Goal: Information Seeking & Learning: Understand process/instructions

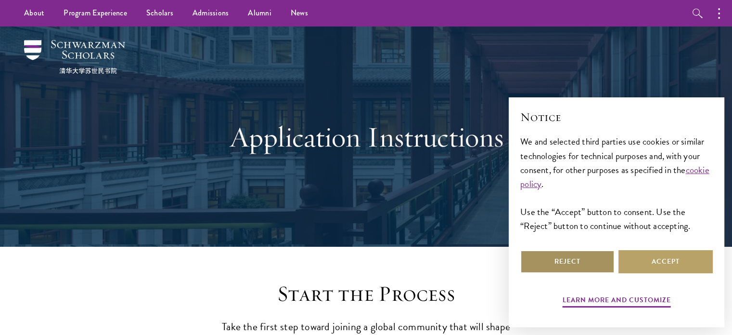
click at [555, 267] on button "Reject" at bounding box center [567, 261] width 94 height 23
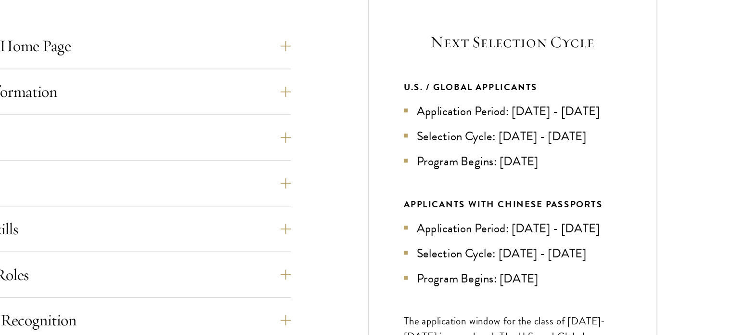
scroll to position [312, 0]
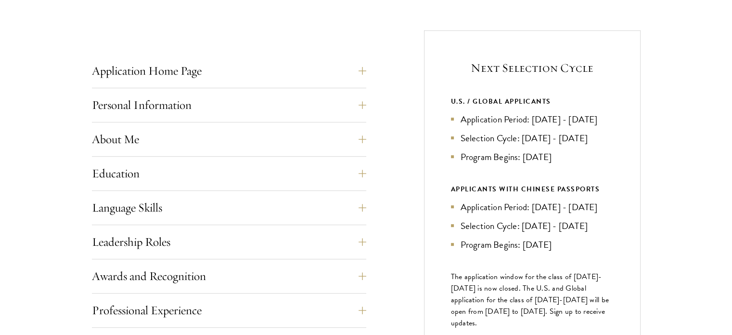
click at [469, 203] on li "Application Period: [DATE] - [DATE]" at bounding box center [532, 207] width 163 height 14
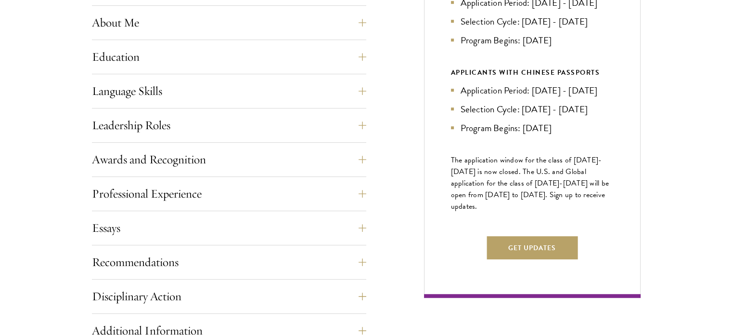
scroll to position [476, 0]
click at [231, 157] on button "Awards and Recognition" at bounding box center [236, 159] width 274 height 23
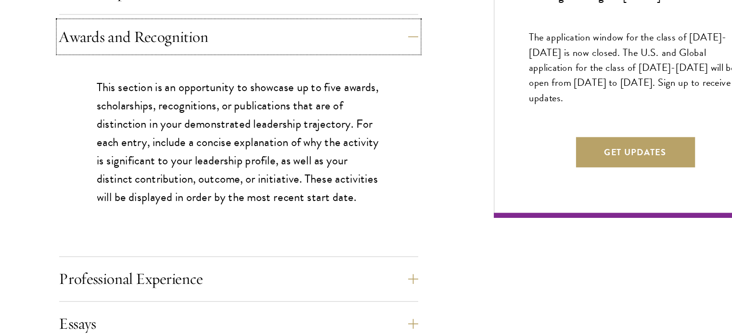
scroll to position [530, 0]
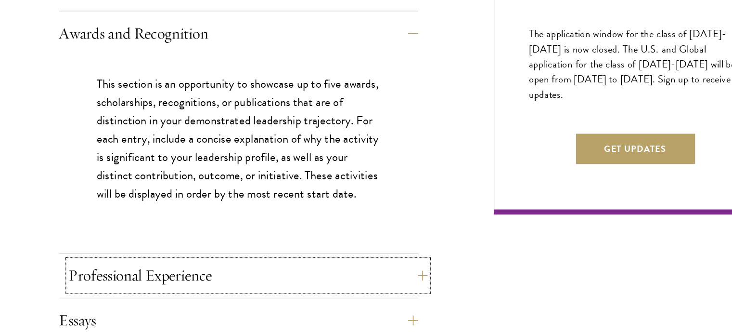
click at [206, 289] on button "Professional Experience" at bounding box center [236, 289] width 274 height 23
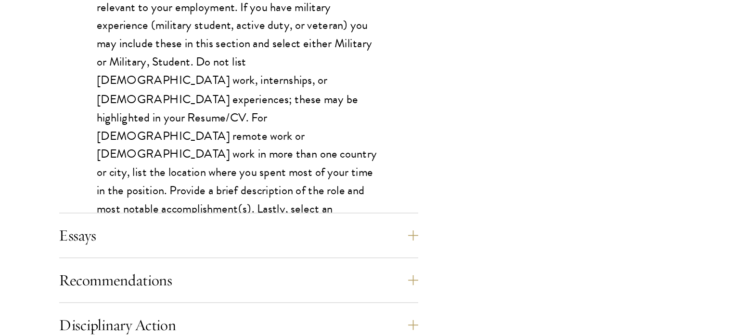
scroll to position [737, 0]
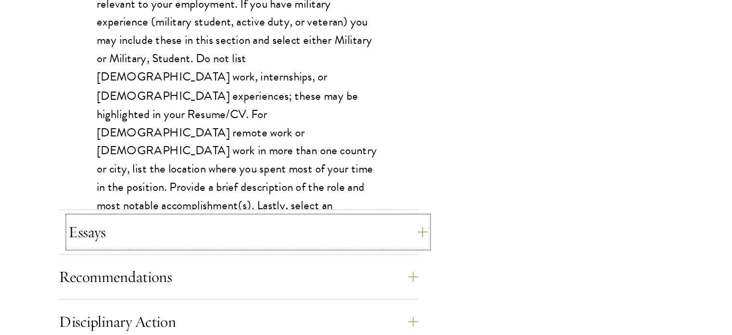
click at [193, 256] on button "Essays" at bounding box center [236, 256] width 274 height 23
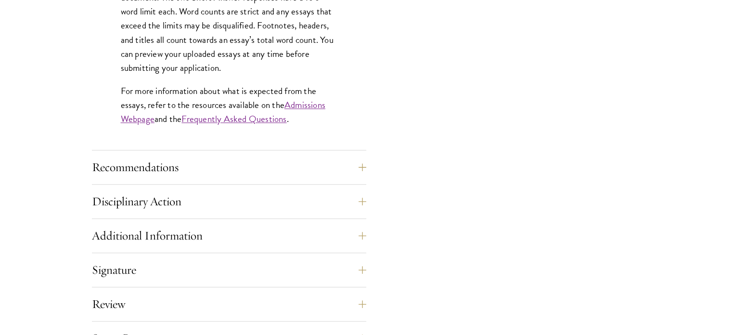
scroll to position [884, 0]
click at [174, 161] on button "Recommendations" at bounding box center [236, 166] width 274 height 23
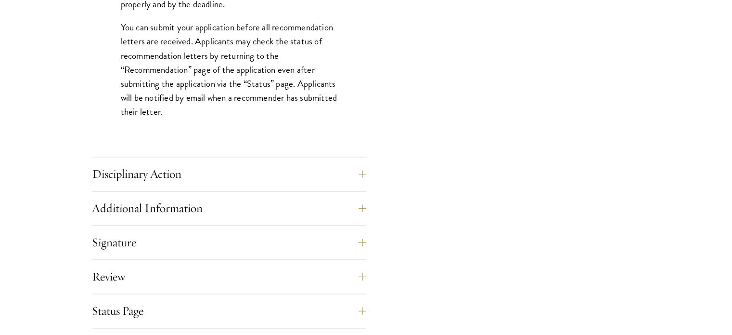
scroll to position [1395, 0]
